Goal: Information Seeking & Learning: Learn about a topic

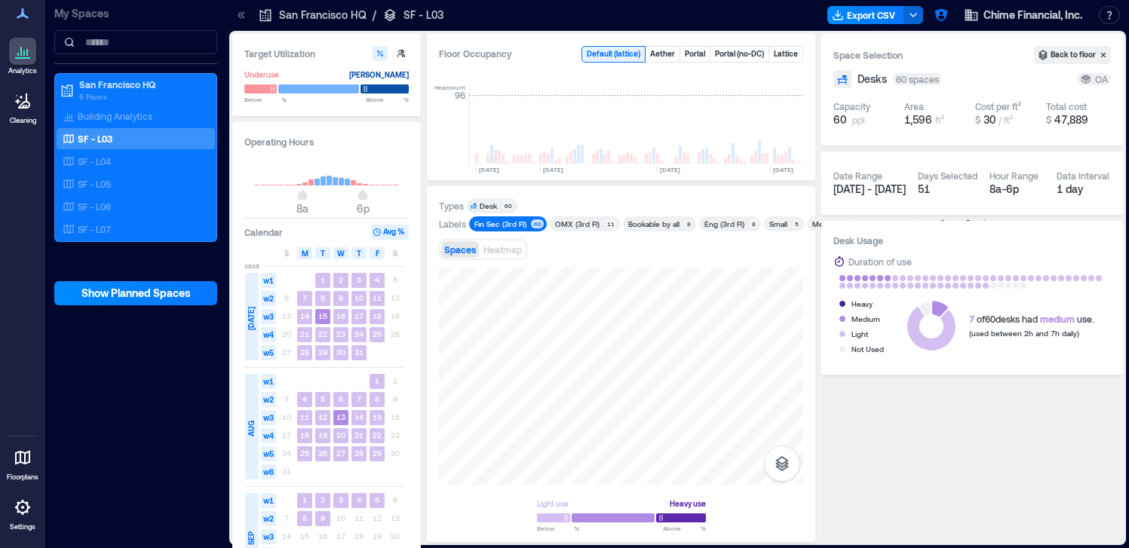
scroll to position [0, 4023]
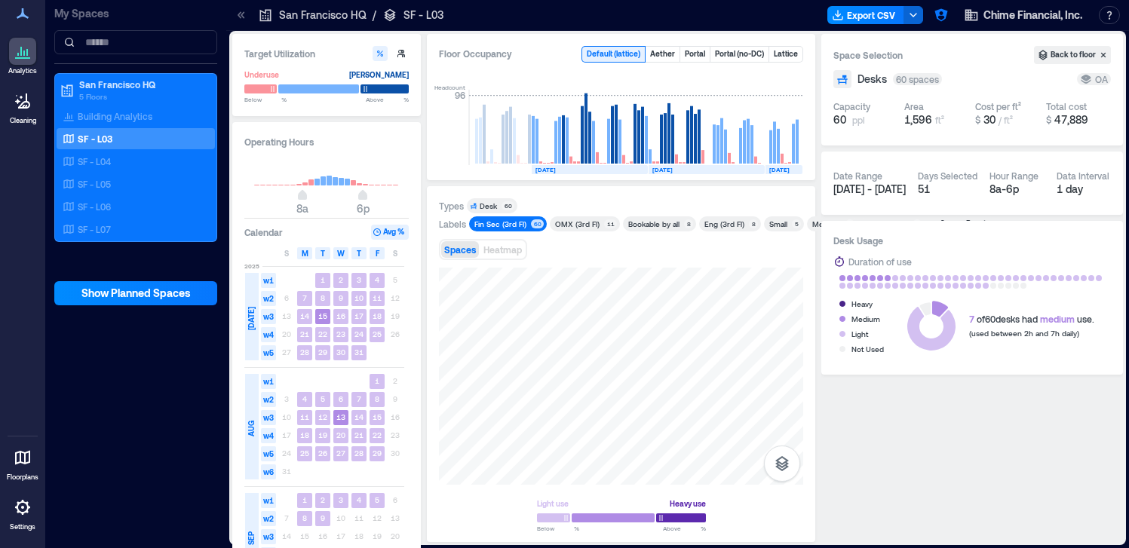
click at [241, 10] on icon at bounding box center [241, 15] width 15 height 15
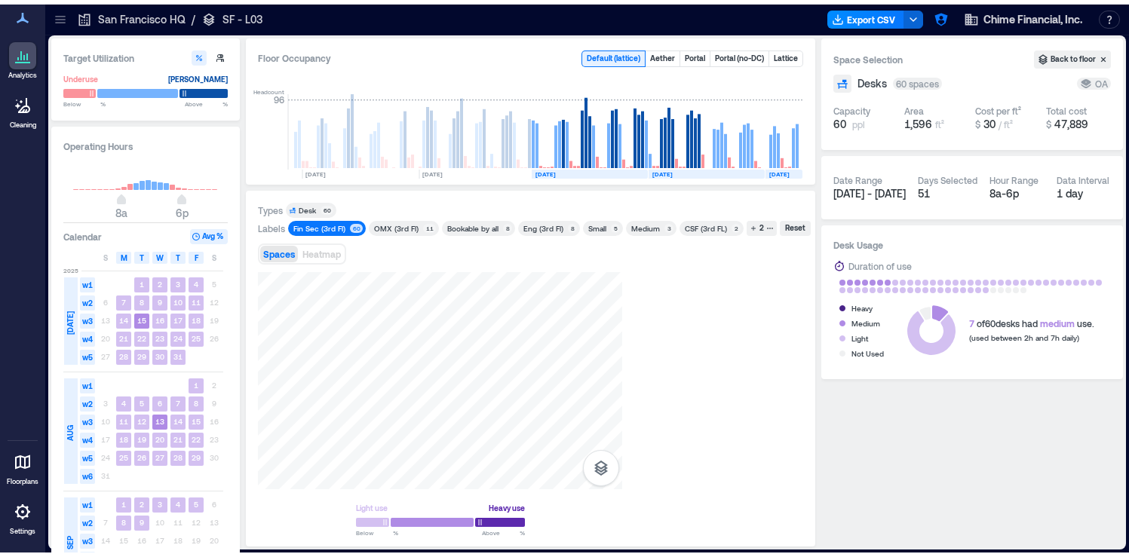
scroll to position [0, 3842]
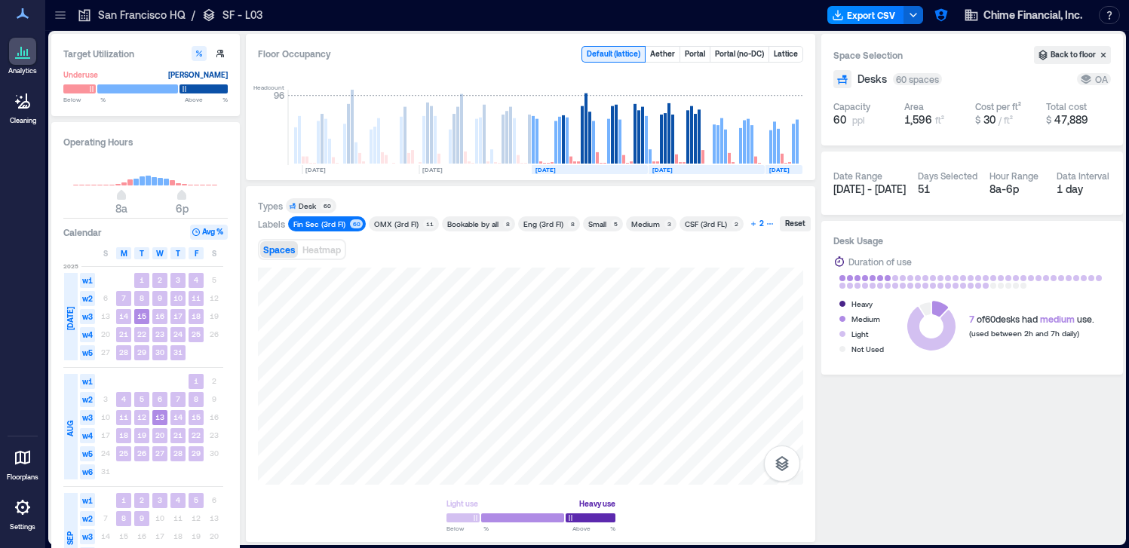
click at [759, 228] on div "2" at bounding box center [761, 224] width 9 height 14
click at [320, 203] on span "Desk 60" at bounding box center [311, 206] width 44 height 11
click at [351, 203] on div "Reset" at bounding box center [354, 206] width 25 height 14
click at [406, 275] on div "Spaces Heatmap" at bounding box center [530, 268] width 545 height 30
click at [329, 227] on div "Fin Sec (3rd Fl)" at bounding box center [319, 224] width 52 height 11
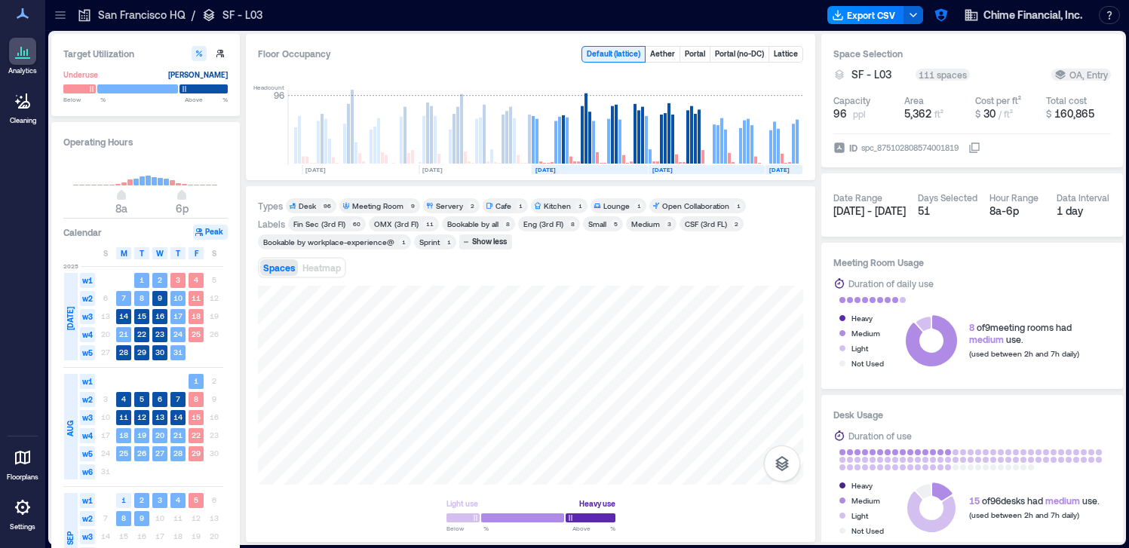
click at [321, 206] on div "96" at bounding box center [326, 205] width 13 height 9
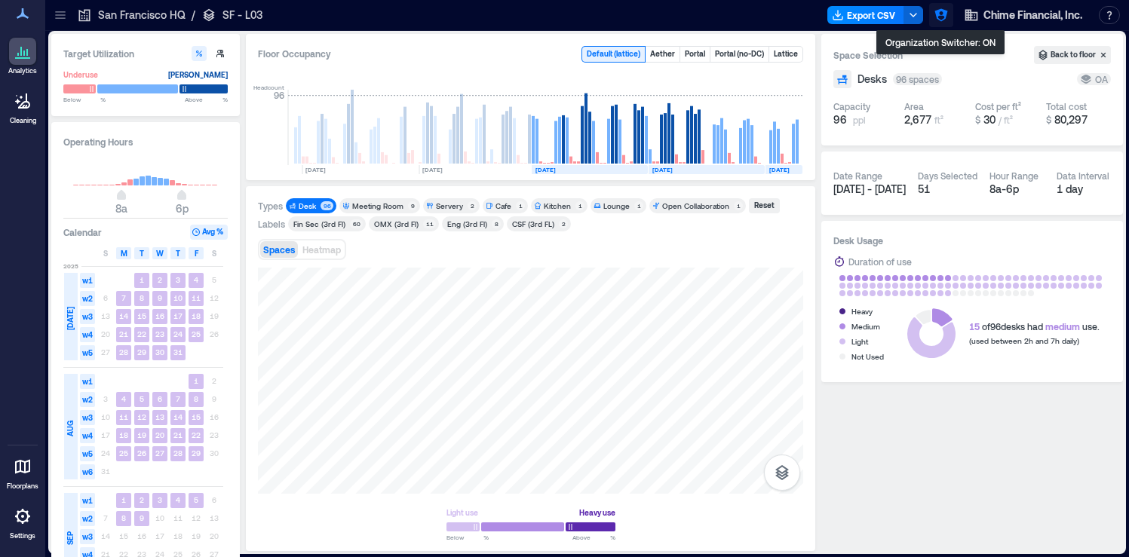
click at [942, 17] on icon "button" at bounding box center [940, 15] width 13 height 13
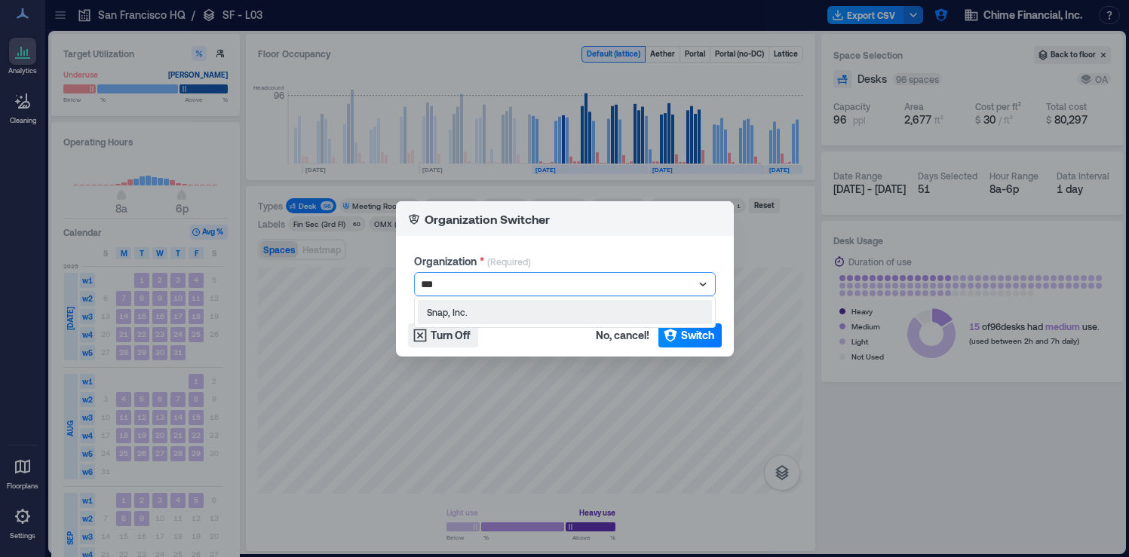
type input "****"
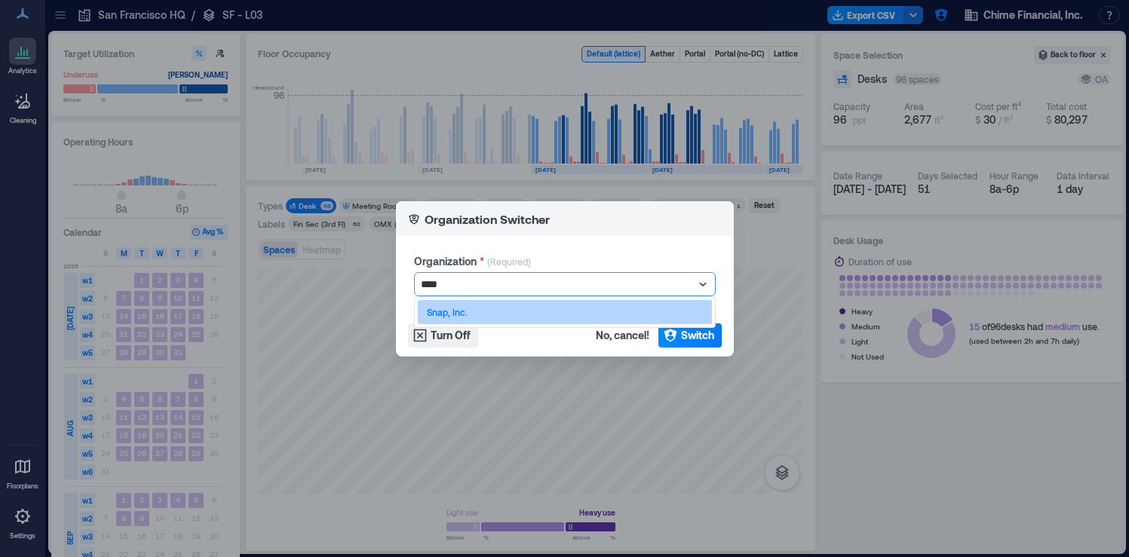
click at [648, 317] on div "Snap, Inc." at bounding box center [565, 312] width 294 height 24
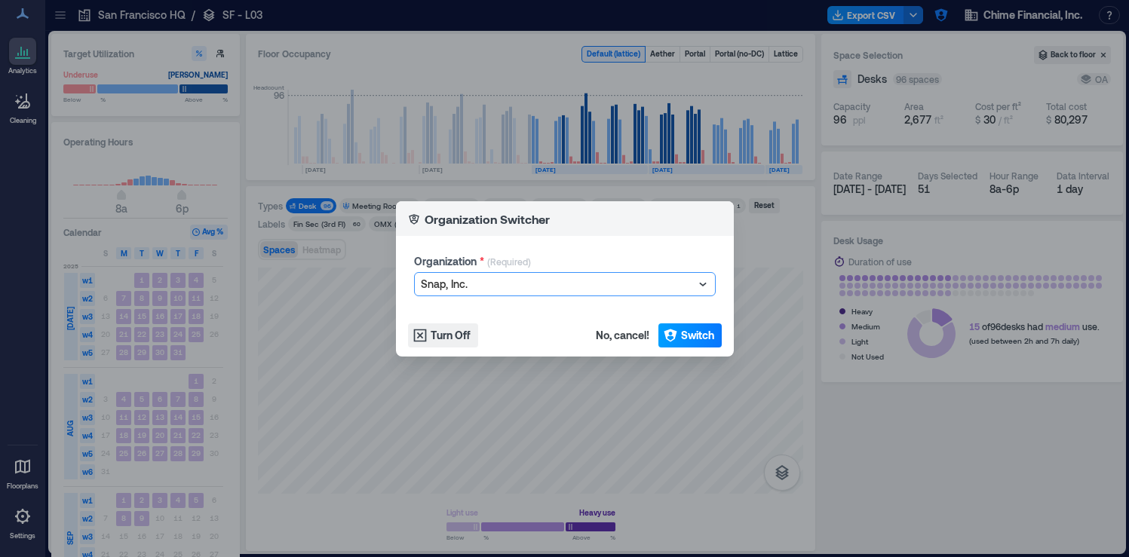
click at [684, 336] on span "Switch" at bounding box center [697, 335] width 33 height 15
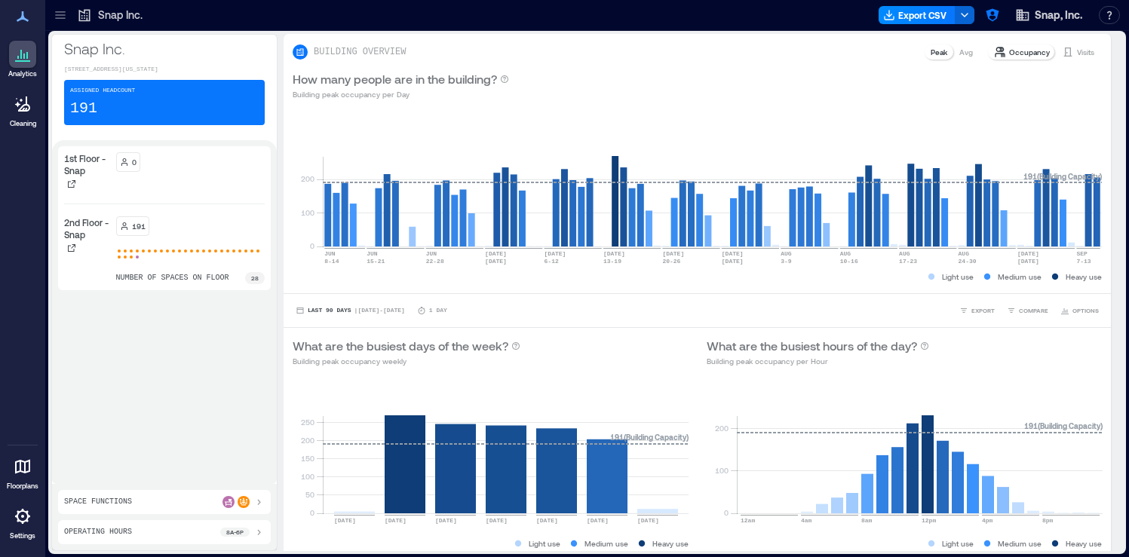
click at [30, 528] on div at bounding box center [22, 516] width 27 height 27
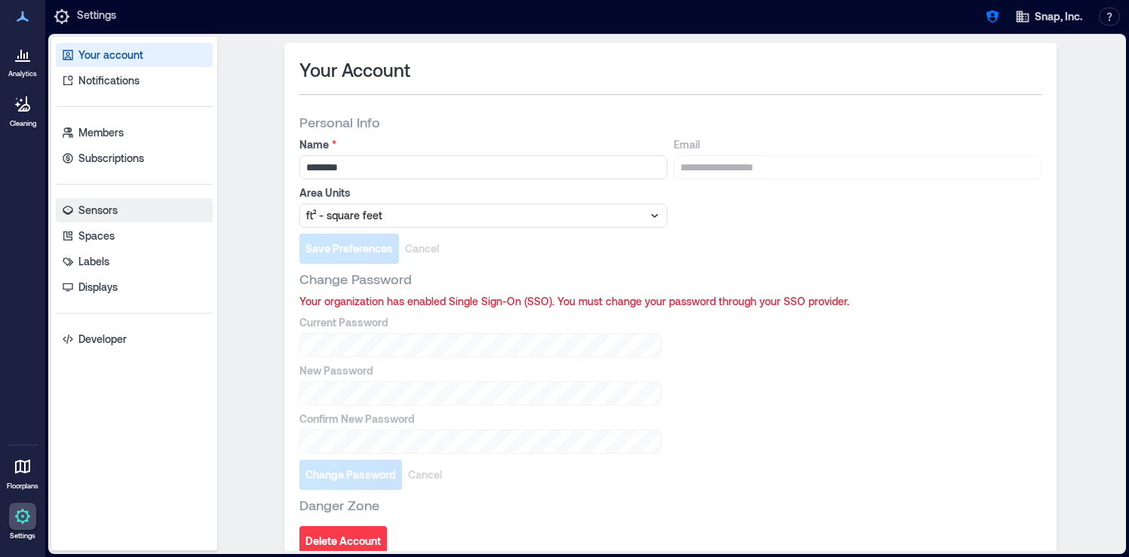
click at [141, 214] on link "Sensors" at bounding box center [134, 210] width 157 height 24
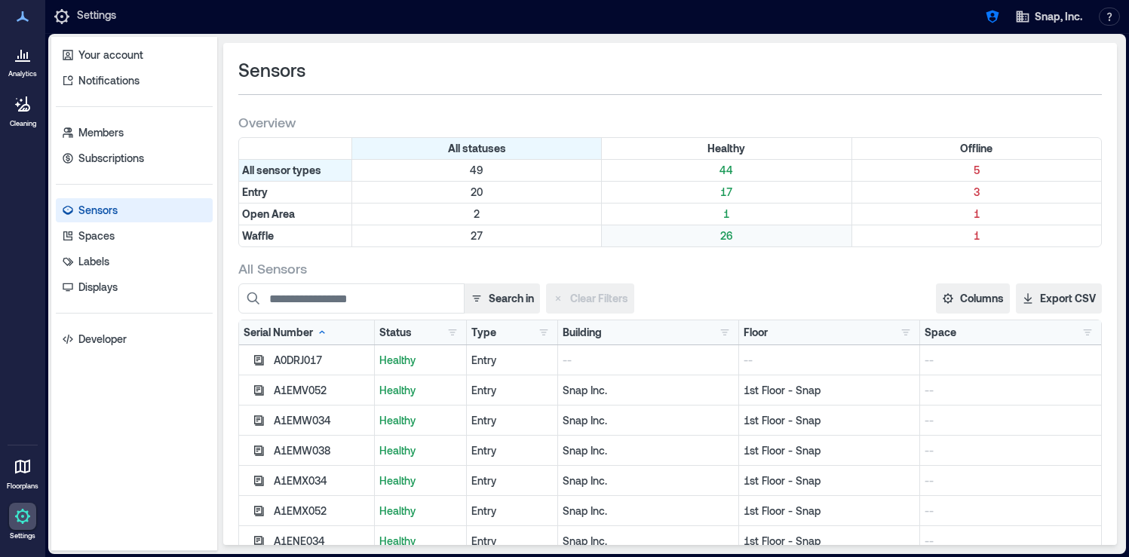
click at [729, 235] on p "26" at bounding box center [726, 235] width 243 height 15
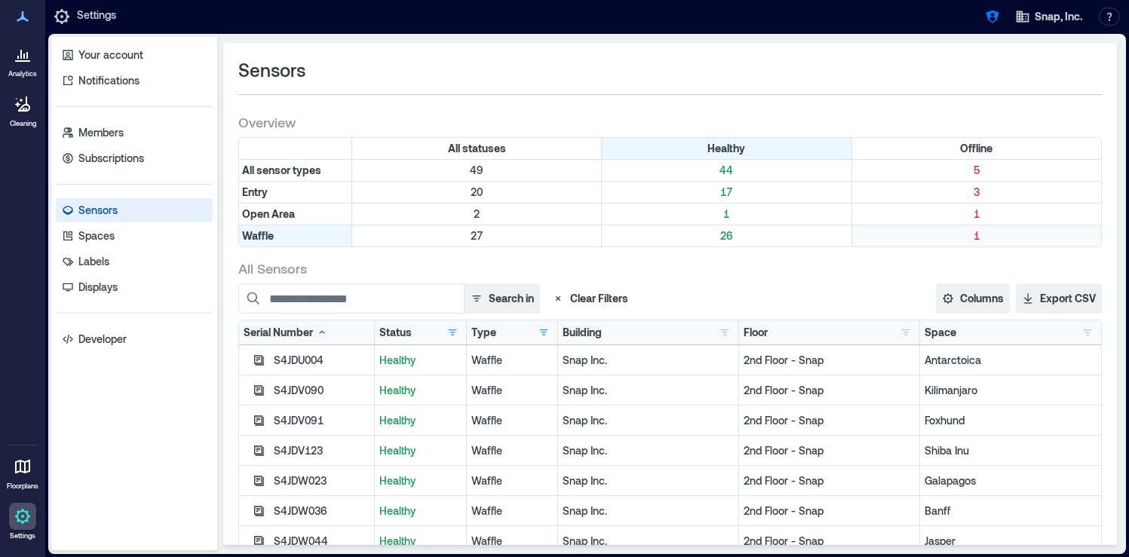
click at [983, 238] on p "1" at bounding box center [976, 235] width 243 height 15
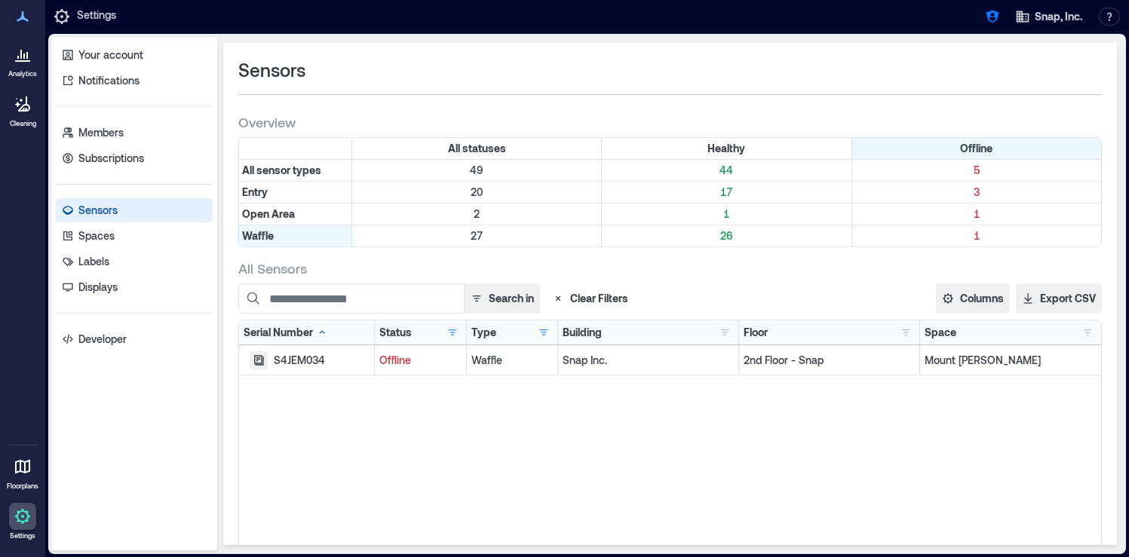
click at [258, 363] on icon "button" at bounding box center [259, 360] width 10 height 10
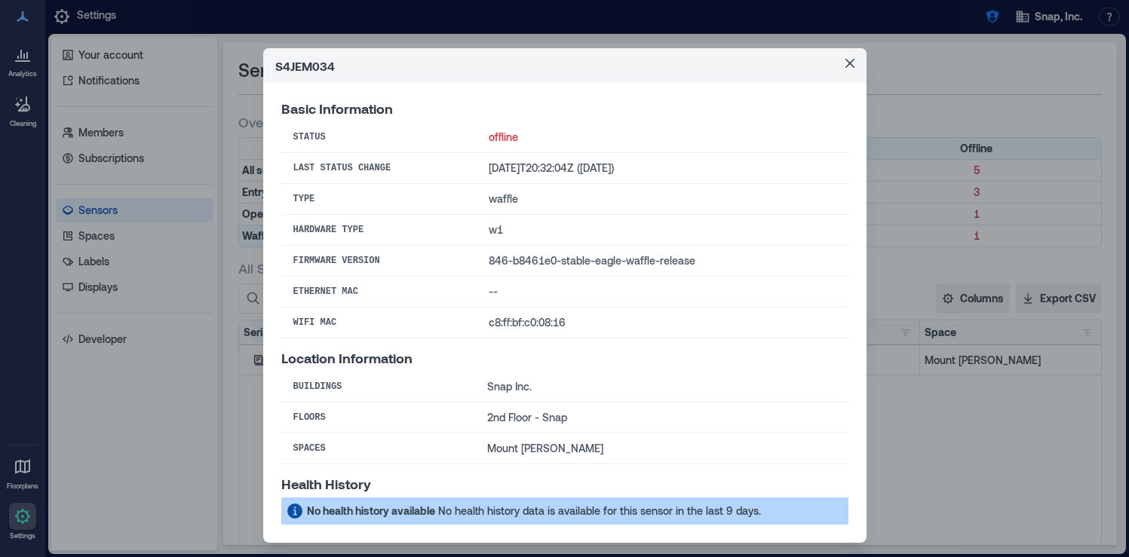
click at [918, 248] on div "S4JEM034 Basic Information Status offline Last Status Change 2025-08-22T20:32:0…" at bounding box center [564, 278] width 1129 height 557
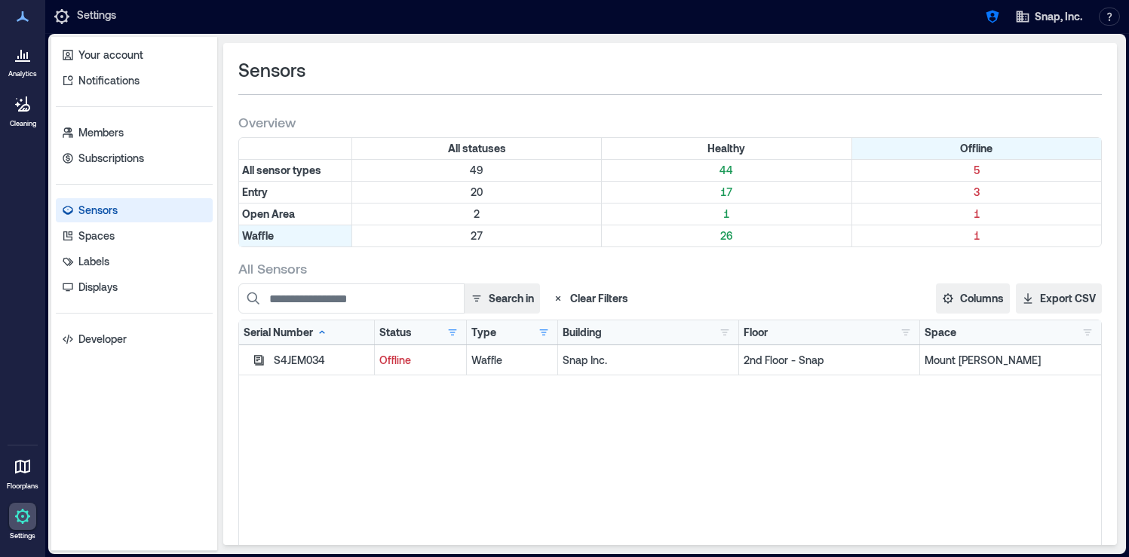
click at [27, 64] on div at bounding box center [22, 54] width 27 height 27
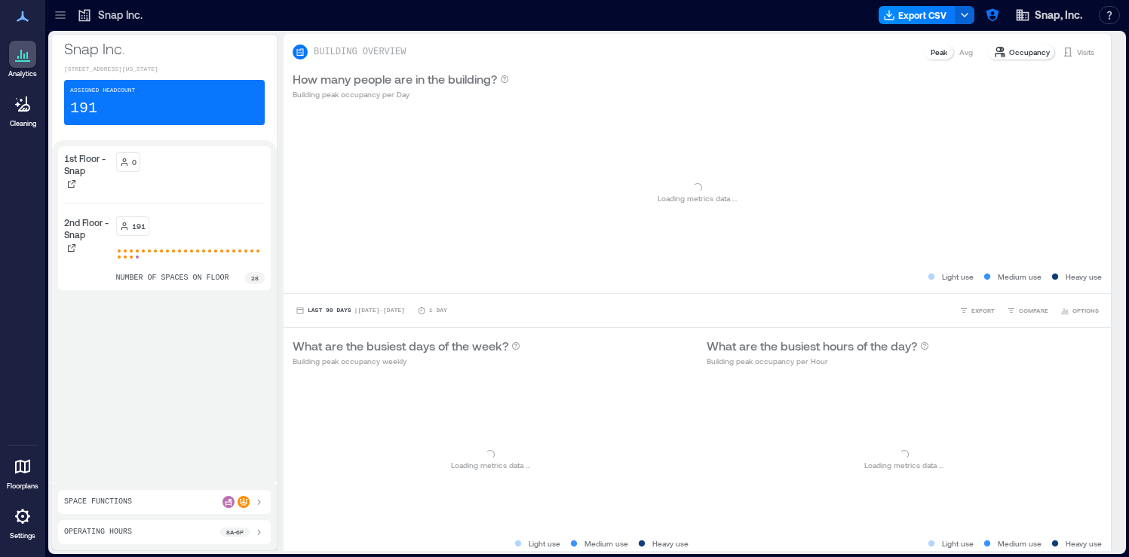
click at [219, 354] on div "1st Floor - Snap 0 2nd Floor - Snap 191 number of spaces on floor 28" at bounding box center [164, 312] width 213 height 332
click at [70, 188] on icon at bounding box center [71, 183] width 9 height 9
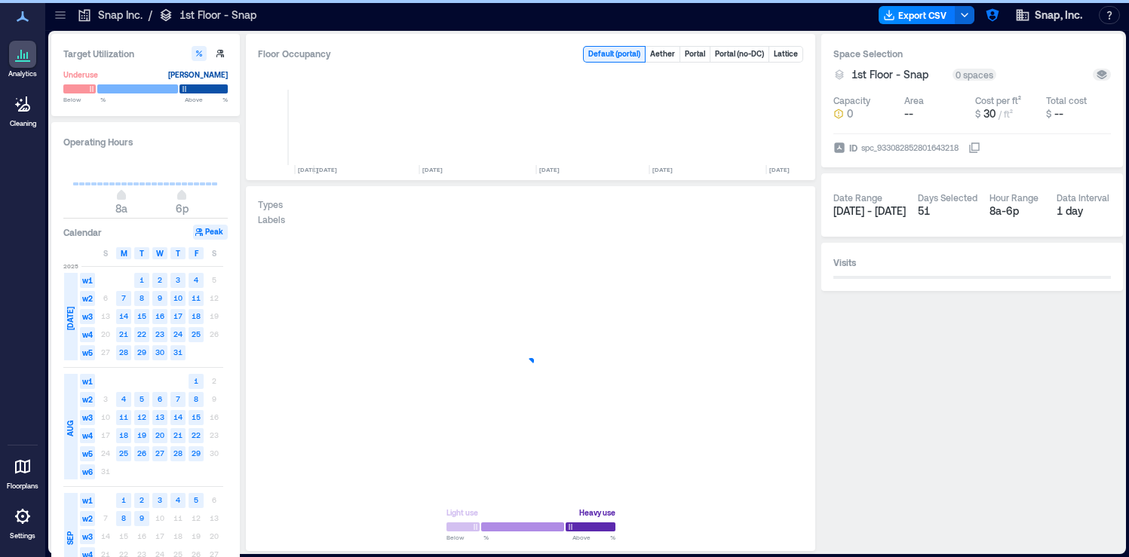
scroll to position [0, 347]
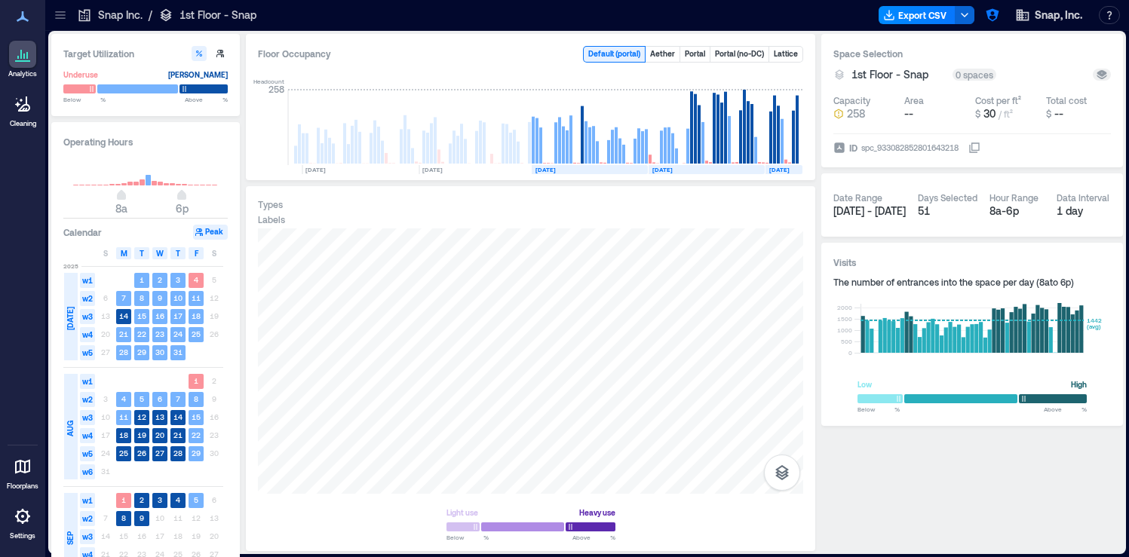
click at [65, 18] on icon at bounding box center [60, 18] width 10 height 2
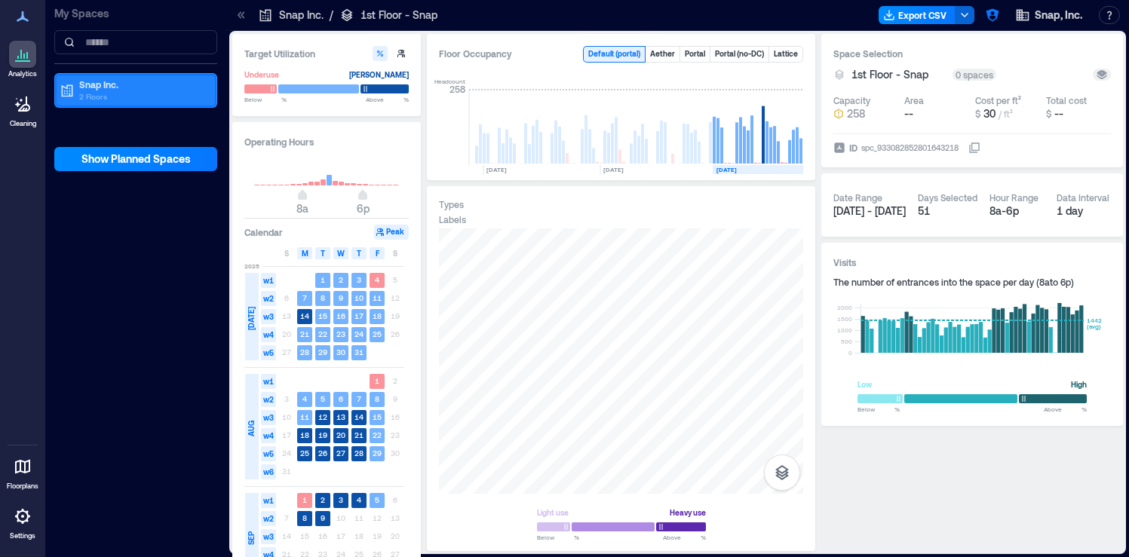
click at [105, 92] on p "2 Floors" at bounding box center [142, 96] width 127 height 12
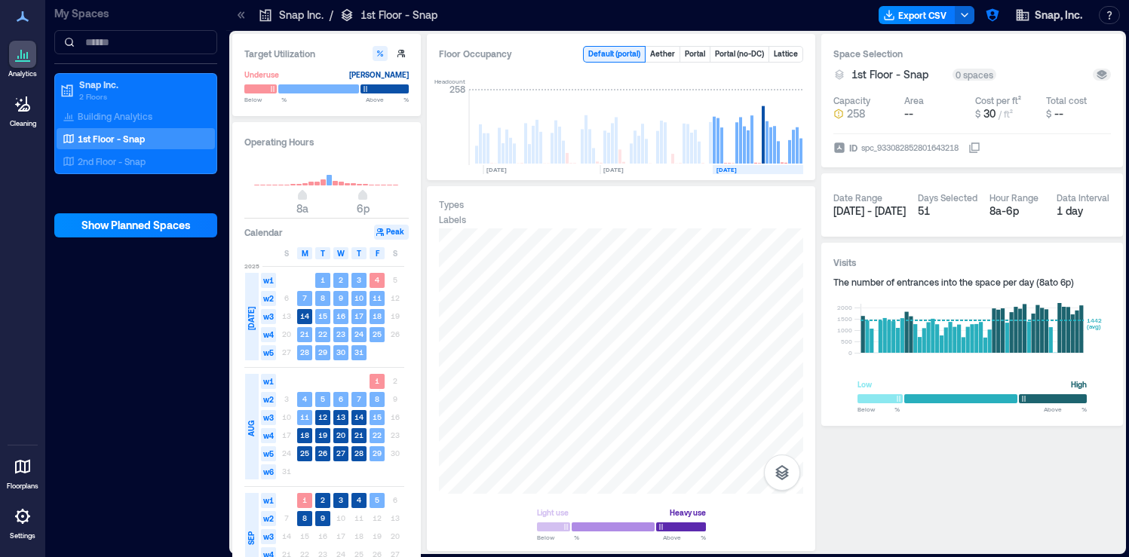
click at [137, 138] on p "1st Floor - Snap" at bounding box center [111, 139] width 67 height 12
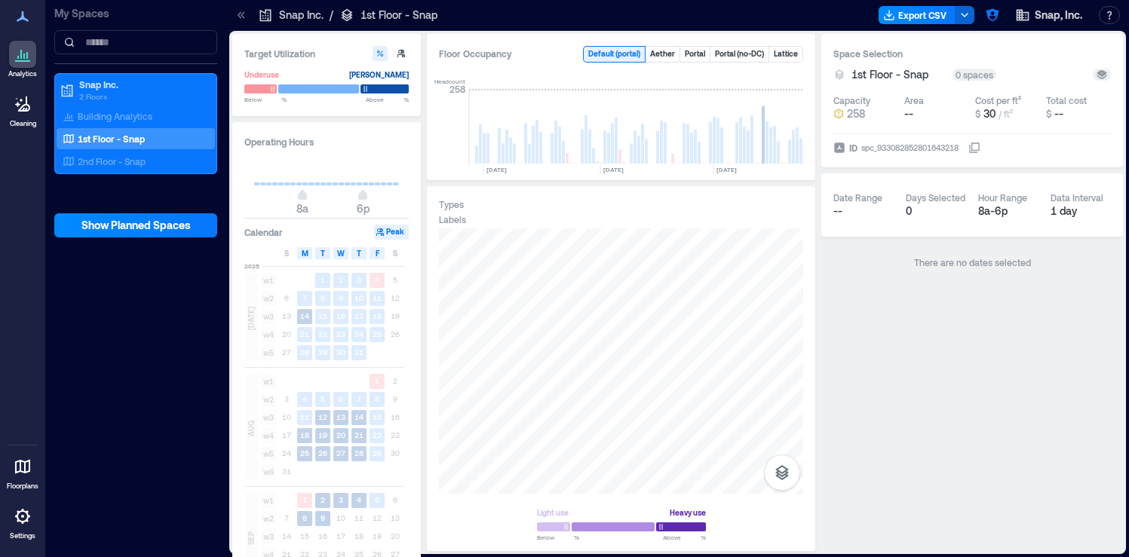
click at [238, 17] on icon at bounding box center [241, 15] width 15 height 15
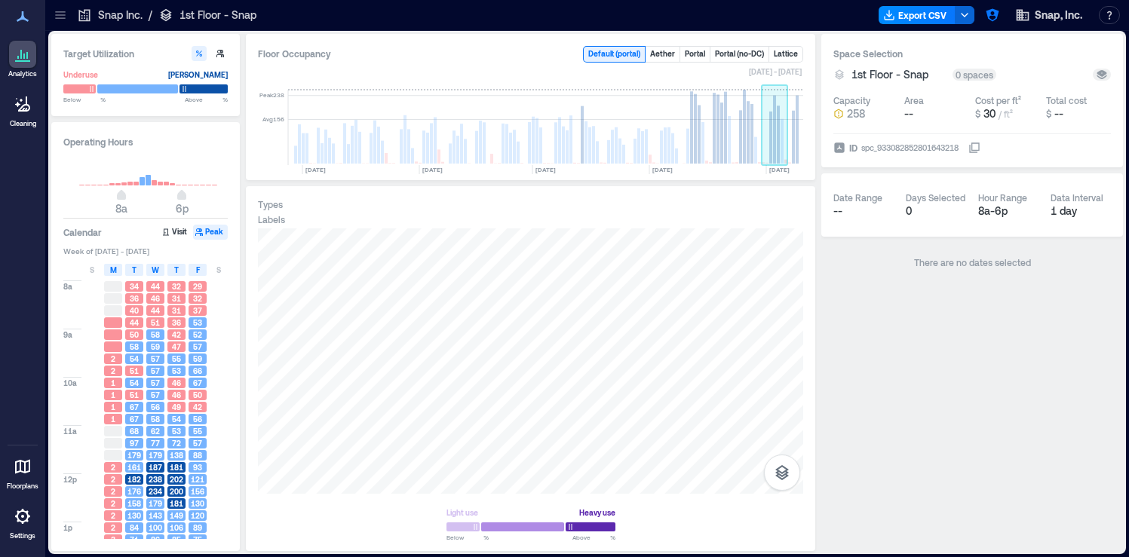
click at [774, 149] on rect at bounding box center [774, 130] width 3 height 68
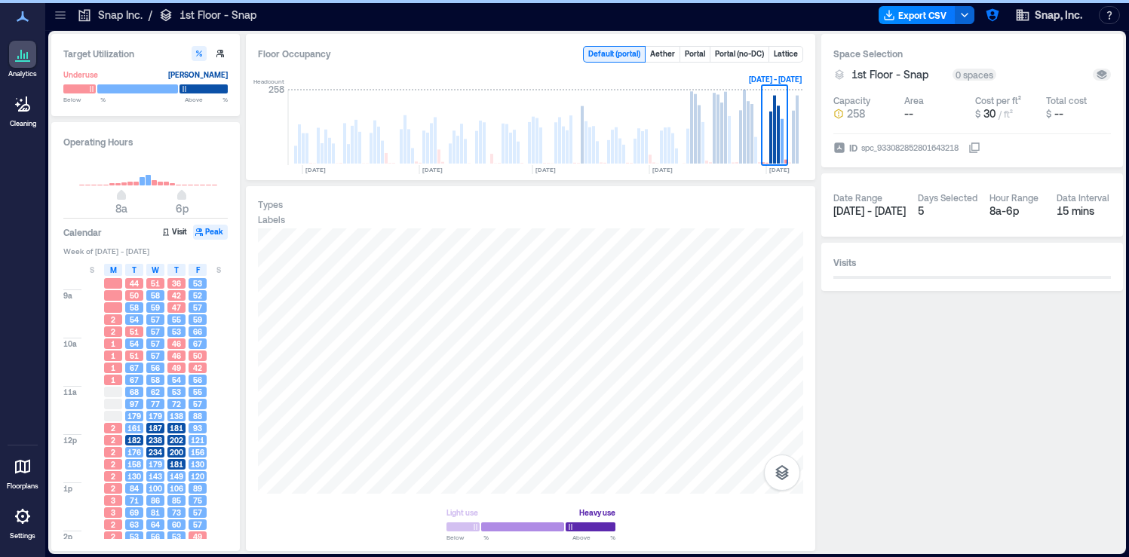
scroll to position [41, 0]
